Goal: Information Seeking & Learning: Learn about a topic

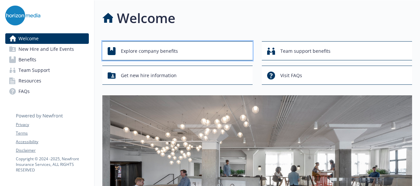
click at [156, 55] on span "Explore company benefits" at bounding box center [149, 51] width 57 height 13
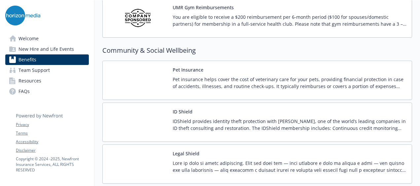
scroll to position [1485, 0]
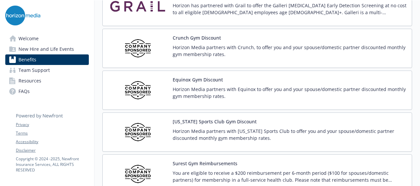
click at [249, 77] on div "Equinox Gym Discount Horizon Media partners with Equinox to offer you and your …" at bounding box center [290, 90] width 234 height 28
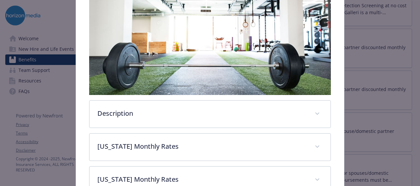
scroll to position [185, 0]
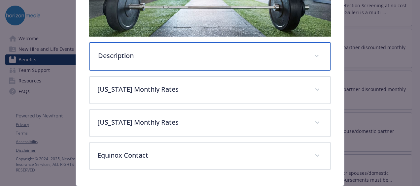
click at [228, 59] on div "Description" at bounding box center [209, 56] width 241 height 28
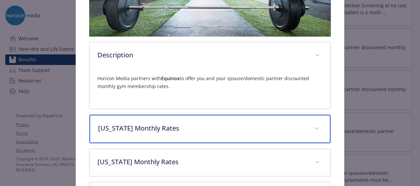
click at [187, 121] on div "[US_STATE] Monthly Rates" at bounding box center [209, 129] width 241 height 28
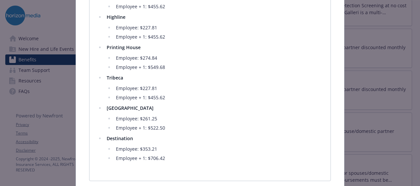
scroll to position [449, 0]
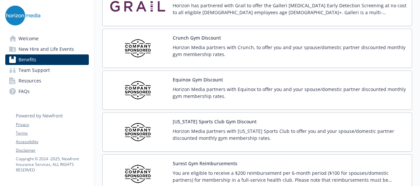
click at [246, 131] on p "Horizon Media partners with [US_STATE] Sports Club to offer you and your spouse…" at bounding box center [290, 135] width 234 height 14
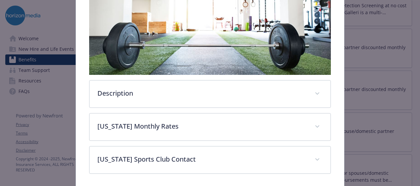
scroll to position [169, 0]
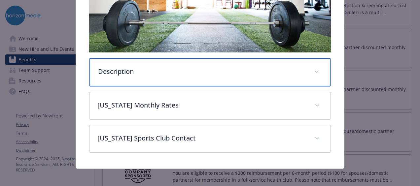
click at [251, 59] on div "Description" at bounding box center [209, 72] width 241 height 28
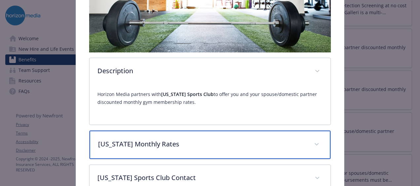
click at [243, 137] on div "[US_STATE] Monthly Rates" at bounding box center [209, 145] width 241 height 28
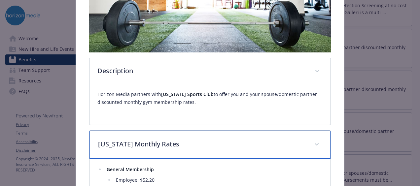
scroll to position [202, 0]
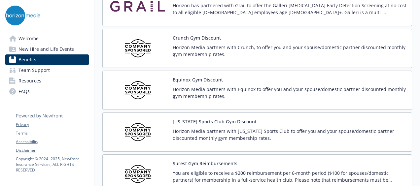
click at [244, 49] on p "Horizon Media partners with Crunch, to offer you and your spouse/domestic partn…" at bounding box center [290, 51] width 234 height 14
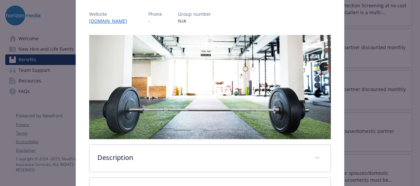
scroll to position [218, 0]
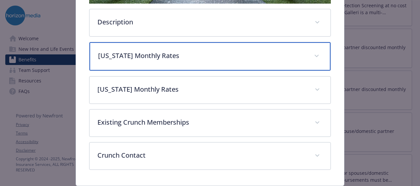
click at [210, 48] on div "[US_STATE] Monthly Rates" at bounding box center [209, 56] width 241 height 28
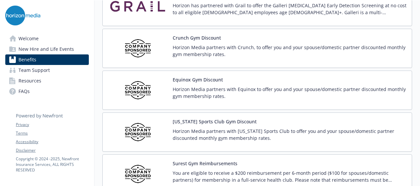
click at [9, 16] on img at bounding box center [22, 16] width 35 height 20
